Goal: Transaction & Acquisition: Purchase product/service

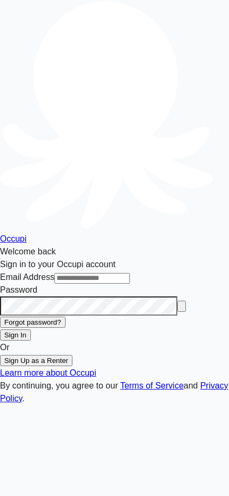
click at [72, 273] on input "Email Address" at bounding box center [92, 278] width 76 height 11
type input "**********"
click at [31, 330] on button "Sign In" at bounding box center [15, 335] width 31 height 11
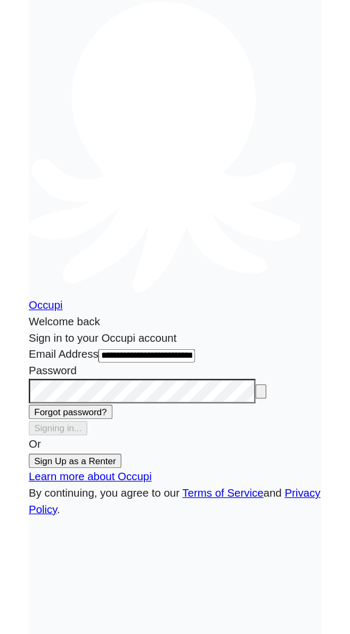
scroll to position [0, 0]
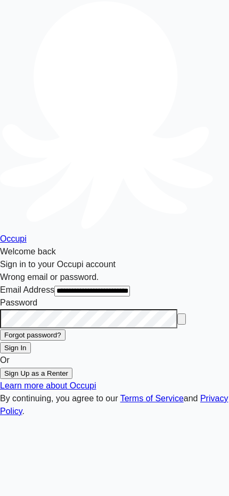
click at [182, 322] on icon "button" at bounding box center [182, 322] width 0 height 0
click at [0, 342] on button "Sign In" at bounding box center [15, 347] width 31 height 11
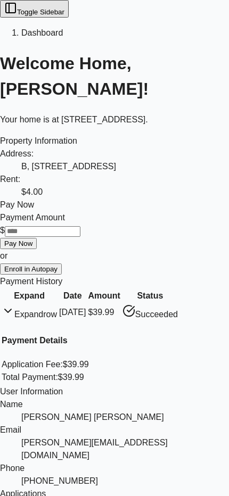
click at [80, 237] on input "Payment Amount" at bounding box center [43, 231] width 76 height 11
type input "***"
click at [37, 249] on button "Pay Now" at bounding box center [18, 243] width 37 height 11
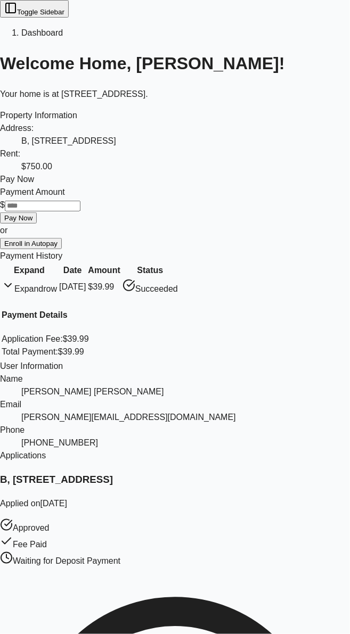
click at [267, 568] on div at bounding box center [175, 568] width 350 height 0
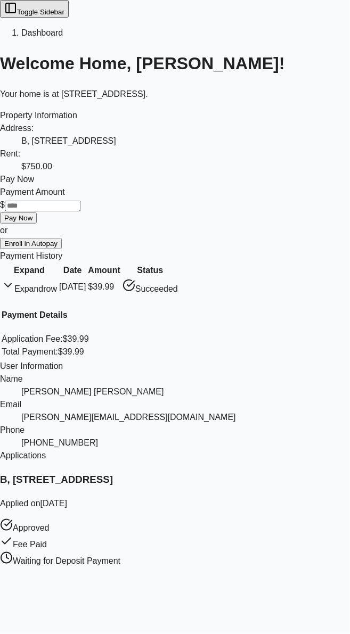
click at [61, 211] on input "Payment Amount" at bounding box center [43, 206] width 76 height 11
type input "******"
click at [246, 186] on div "Pay Now" at bounding box center [175, 179] width 350 height 13
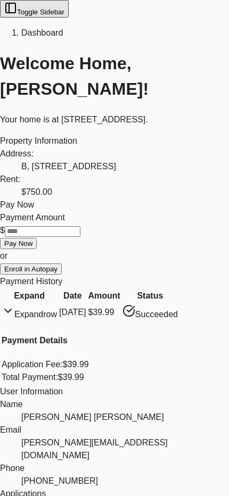
click at [37, 249] on button "Pay Now" at bounding box center [18, 243] width 37 height 11
click at [17, 18] on button "Toggle Sidebar" at bounding box center [34, 9] width 69 height 18
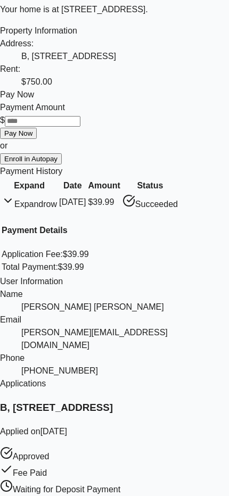
scroll to position [282, 0]
click at [59, 198] on span "[DATE]" at bounding box center [72, 202] width 27 height 9
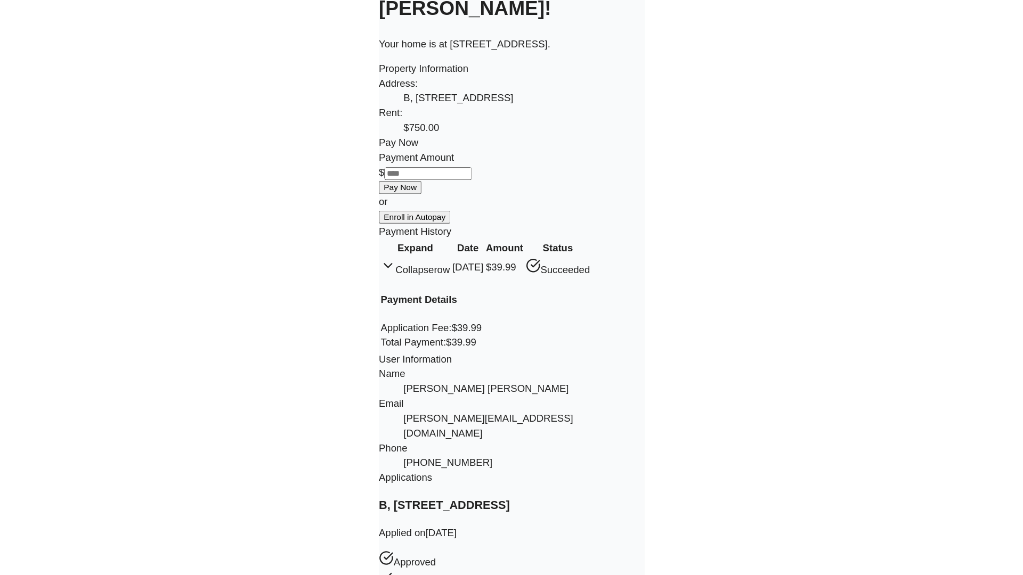
scroll to position [0, 0]
